Goal: Task Accomplishment & Management: Use online tool/utility

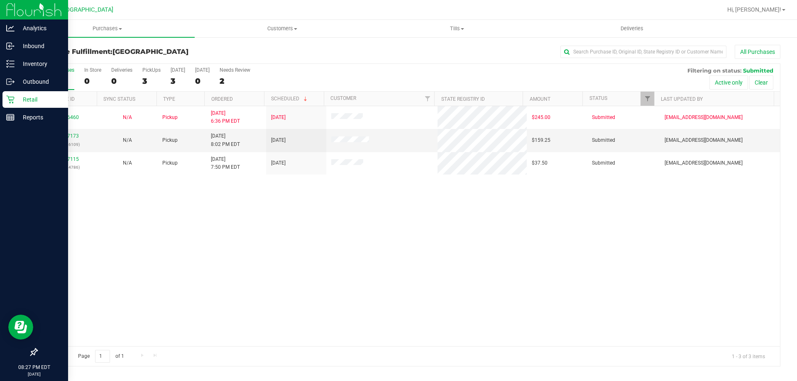
click at [27, 97] on p "Retail" at bounding box center [40, 100] width 50 height 10
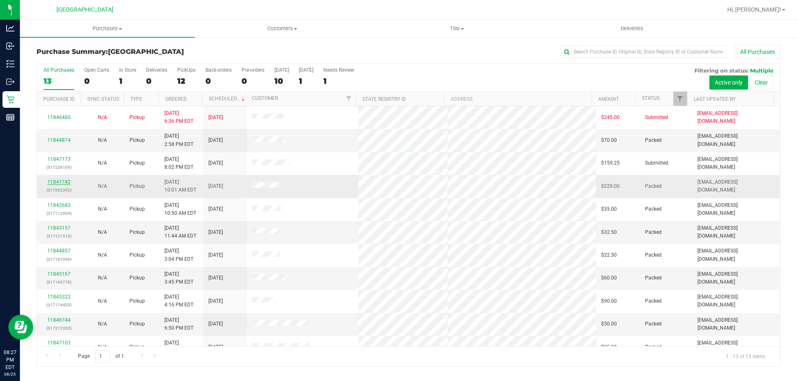
click at [49, 183] on link "11841742" at bounding box center [58, 182] width 23 height 6
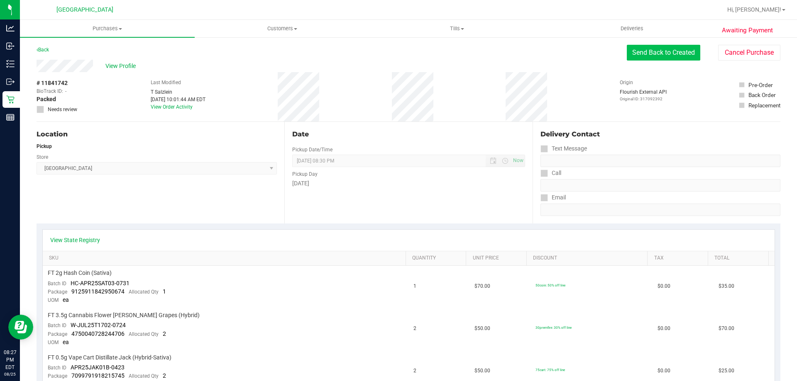
click at [674, 51] on button "Send Back to Created" at bounding box center [663, 53] width 73 height 16
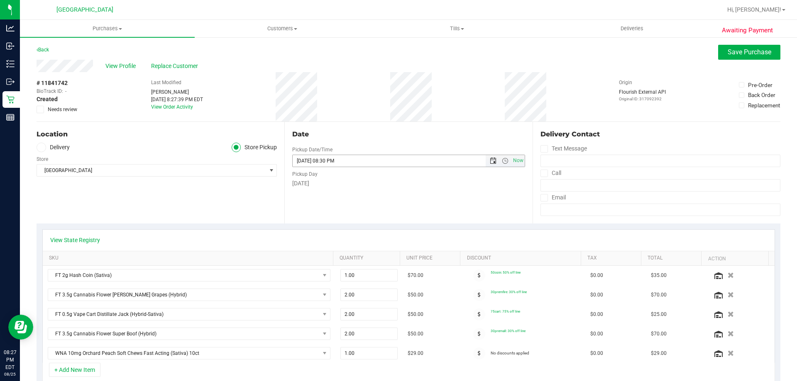
click at [490, 161] on span "Open the date view" at bounding box center [493, 161] width 7 height 7
click at [324, 257] on link "26" at bounding box center [322, 258] width 12 height 13
type input "08/26/2025 08:30 PM"
click at [727, 57] on button "Save Purchase" at bounding box center [749, 52] width 62 height 15
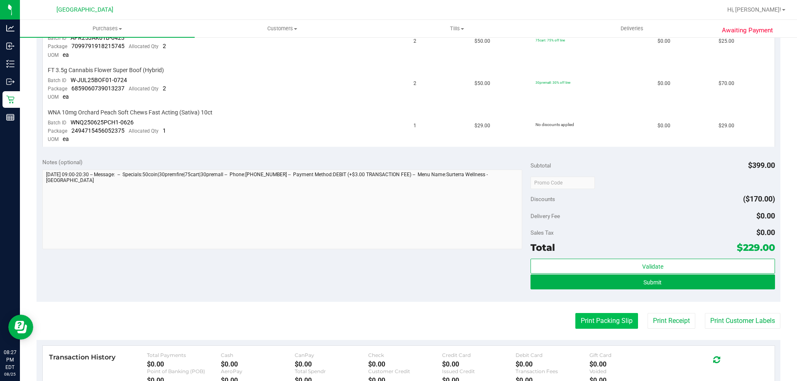
scroll to position [415, 0]
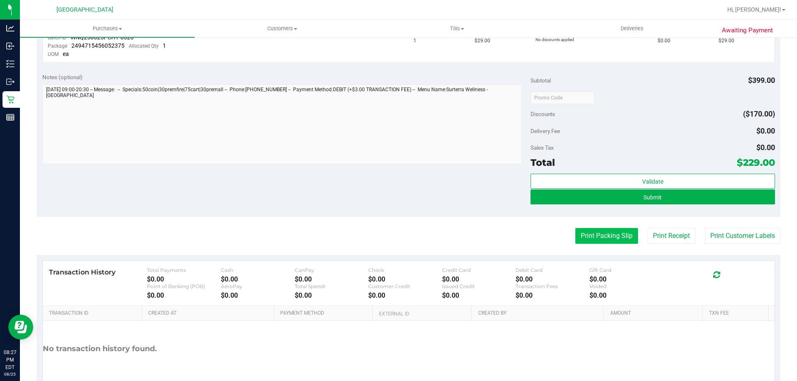
click at [589, 236] on button "Print Packing Slip" at bounding box center [606, 236] width 63 height 16
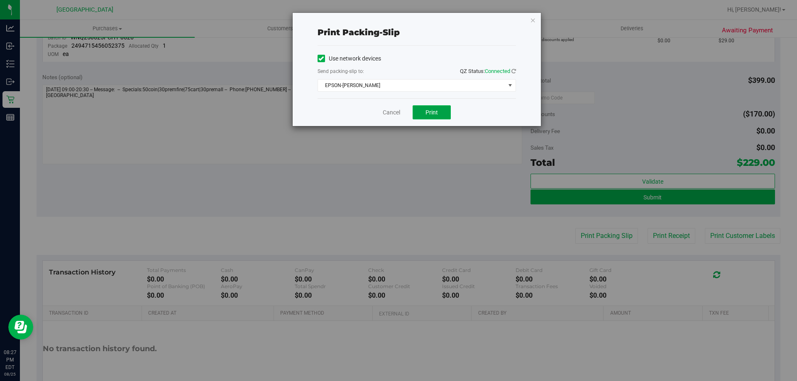
click at [424, 110] on button "Print" at bounding box center [431, 112] width 38 height 14
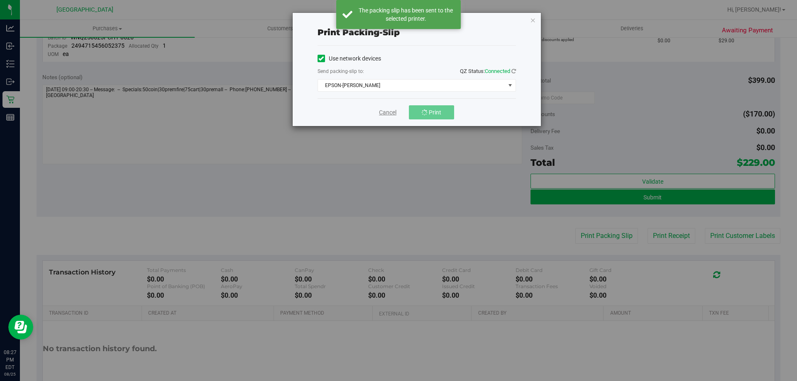
click at [391, 114] on link "Cancel" at bounding box center [387, 112] width 17 height 9
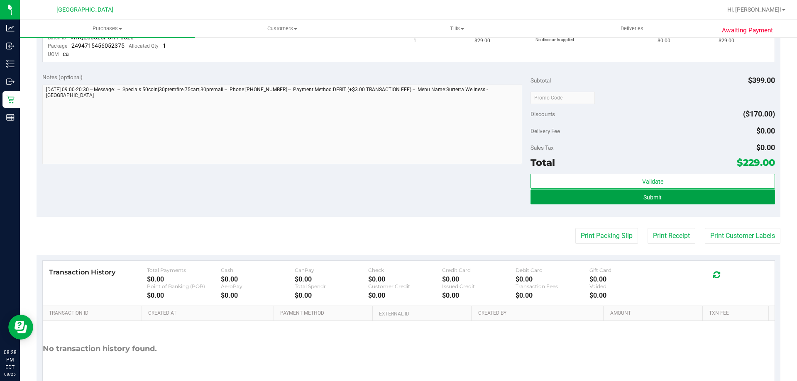
click at [643, 199] on span "Submit" at bounding box center [652, 197] width 18 height 7
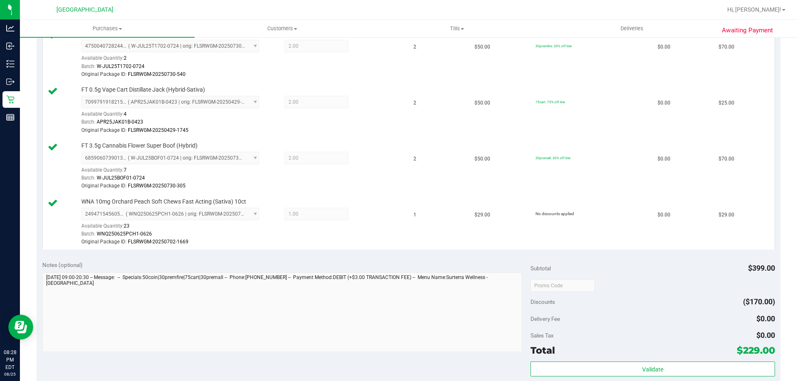
scroll to position [456, 0]
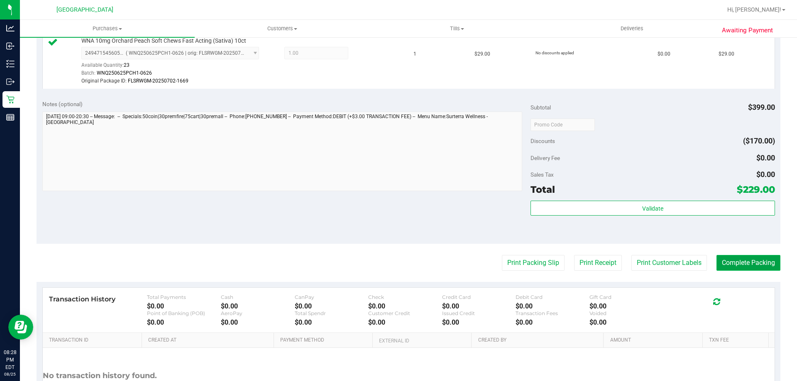
click at [731, 260] on button "Complete Packing" at bounding box center [748, 263] width 64 height 16
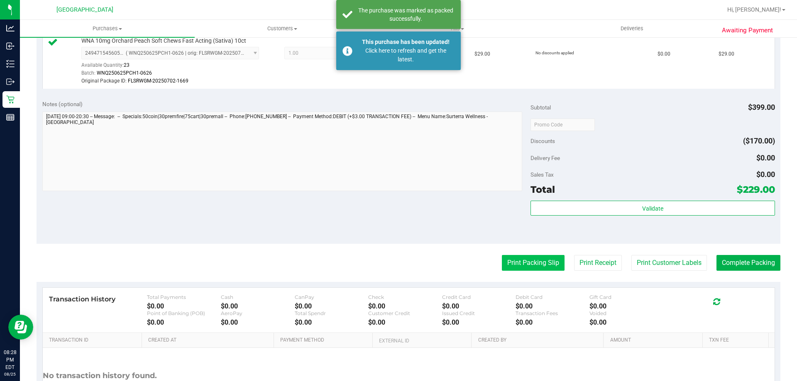
click at [552, 266] on button "Print Packing Slip" at bounding box center [533, 263] width 63 height 16
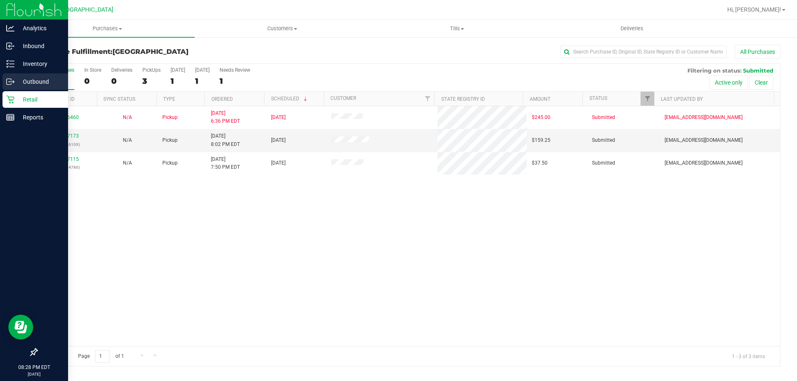
click at [38, 89] on div "Outbound" at bounding box center [35, 81] width 66 height 17
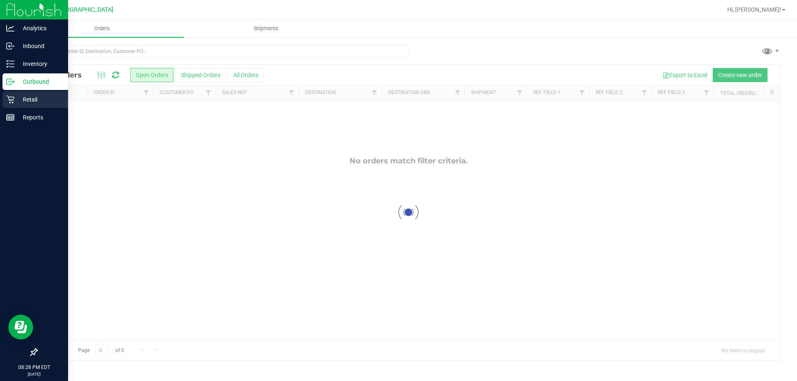
click at [13, 102] on icon at bounding box center [10, 99] width 8 height 8
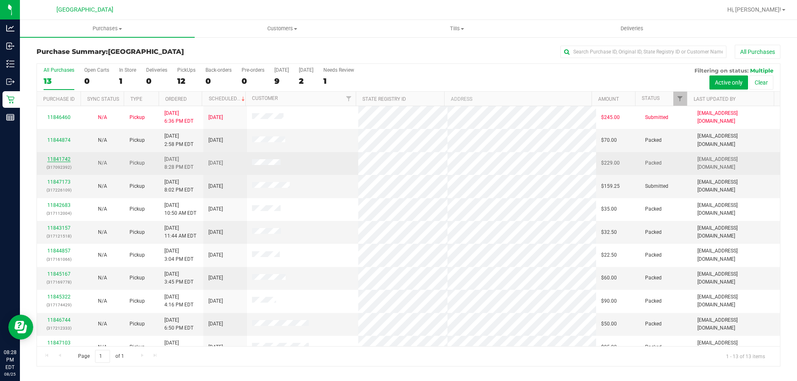
click at [59, 159] on link "11841742" at bounding box center [58, 159] width 23 height 6
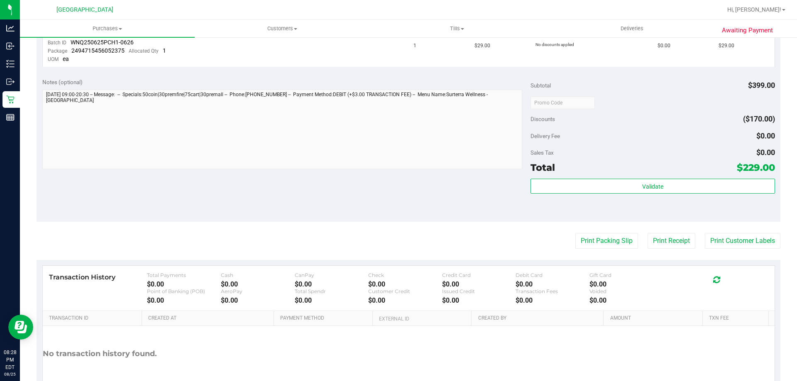
scroll to position [415, 0]
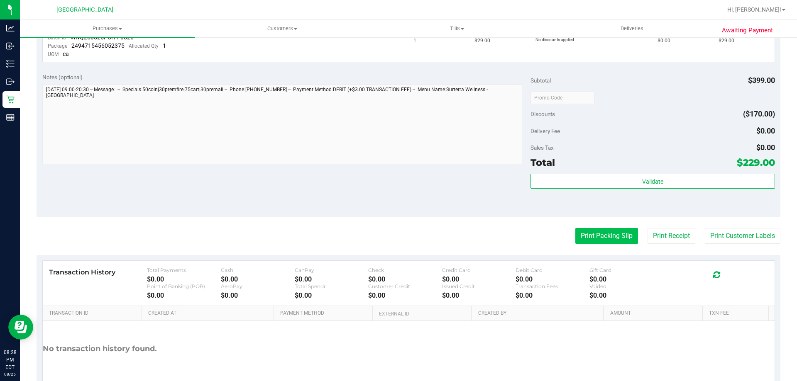
click at [610, 236] on button "Print Packing Slip" at bounding box center [606, 236] width 63 height 16
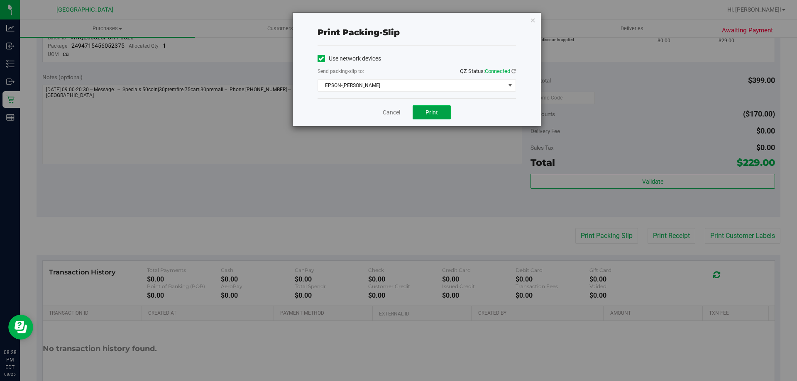
click at [437, 113] on span "Print" at bounding box center [431, 112] width 12 height 7
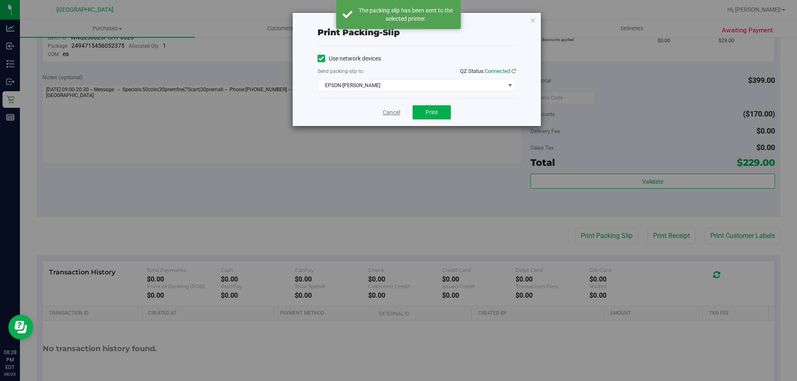
click at [390, 113] on link "Cancel" at bounding box center [391, 112] width 17 height 9
